Goal: Task Accomplishment & Management: Manage account settings

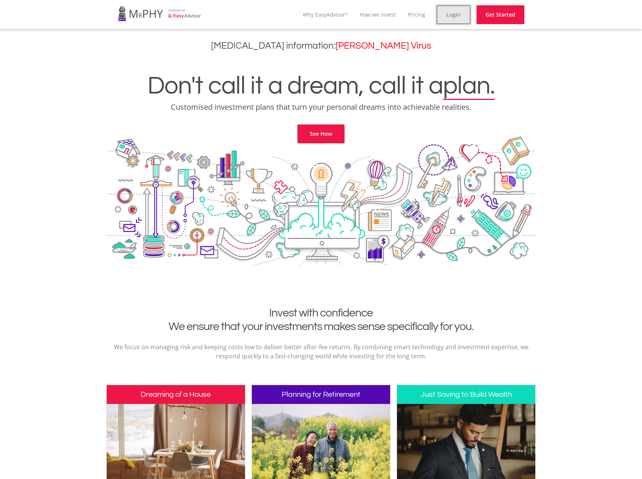
click at [452, 17] on link "Login" at bounding box center [454, 14] width 34 height 19
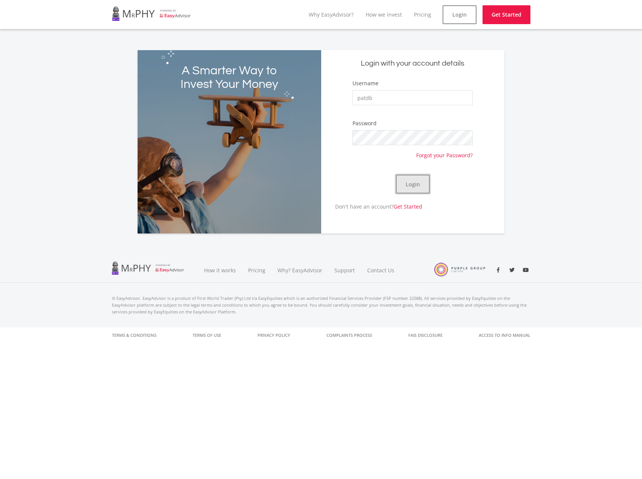
click at [415, 184] on button "Login" at bounding box center [413, 184] width 34 height 19
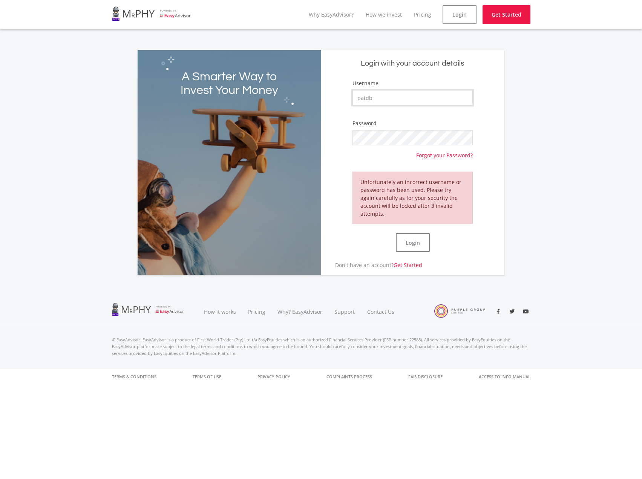
click at [359, 98] on input "patdb" at bounding box center [413, 97] width 120 height 15
click at [360, 100] on input "patdb" at bounding box center [413, 97] width 120 height 15
type input "Patdb"
click at [415, 238] on button "Login" at bounding box center [413, 242] width 34 height 19
